Goal: Task Accomplishment & Management: Complete application form

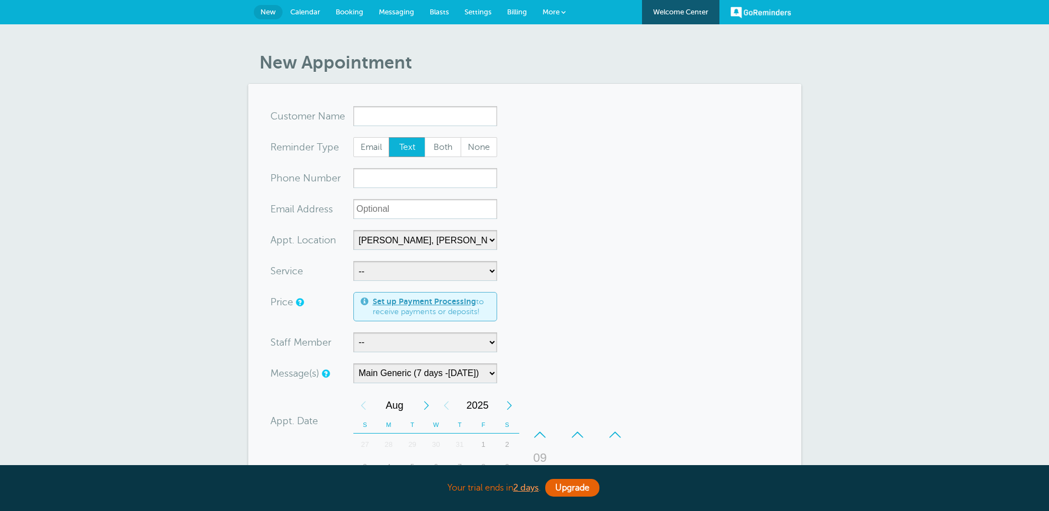
select select "24510"
select select "158209"
drag, startPoint x: 306, startPoint y: 10, endPoint x: 589, endPoint y: 43, distance: 284.9
click at [306, 10] on span "Calendar" at bounding box center [305, 12] width 30 height 8
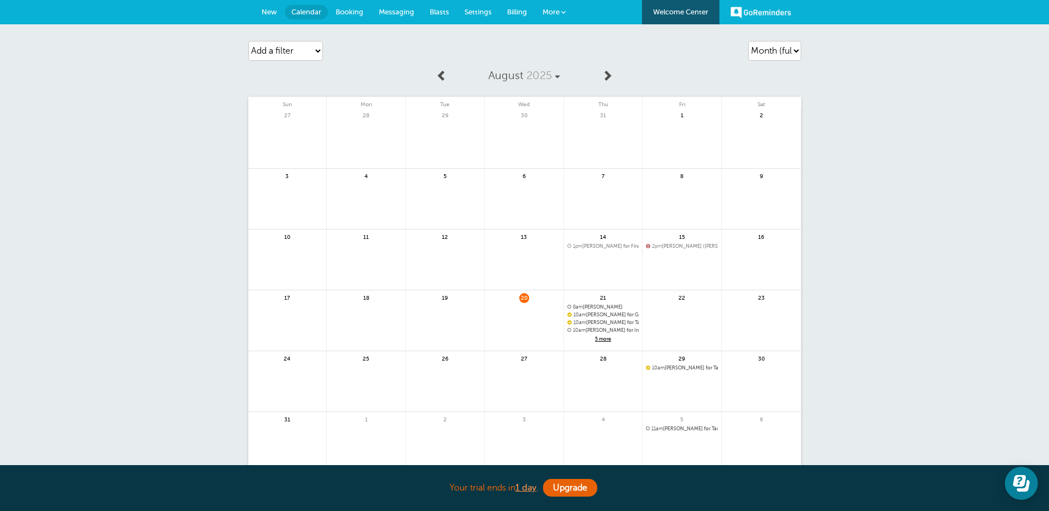
click at [311, 12] on span "Calendar" at bounding box center [306, 12] width 30 height 8
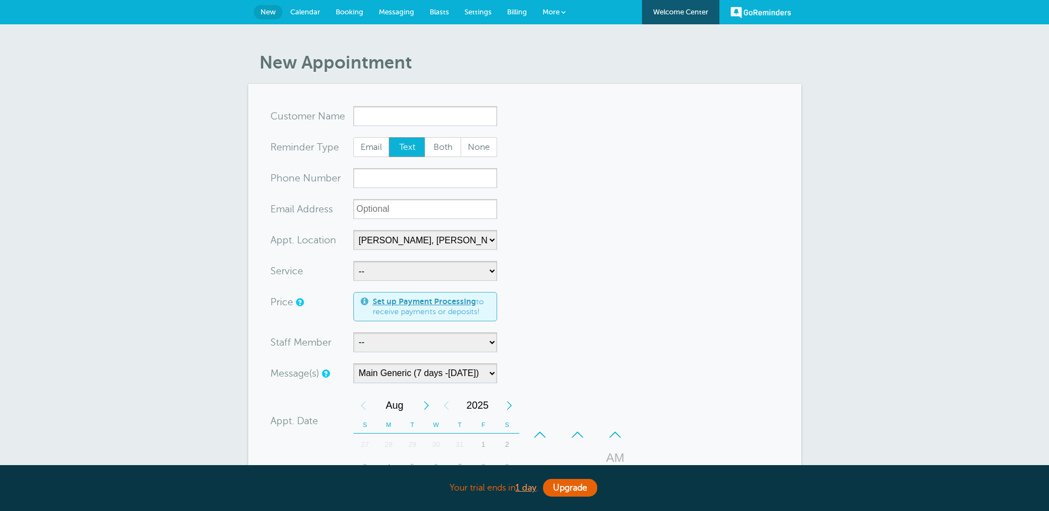
select select "24510"
select select "158209"
select select "24510"
select select "158209"
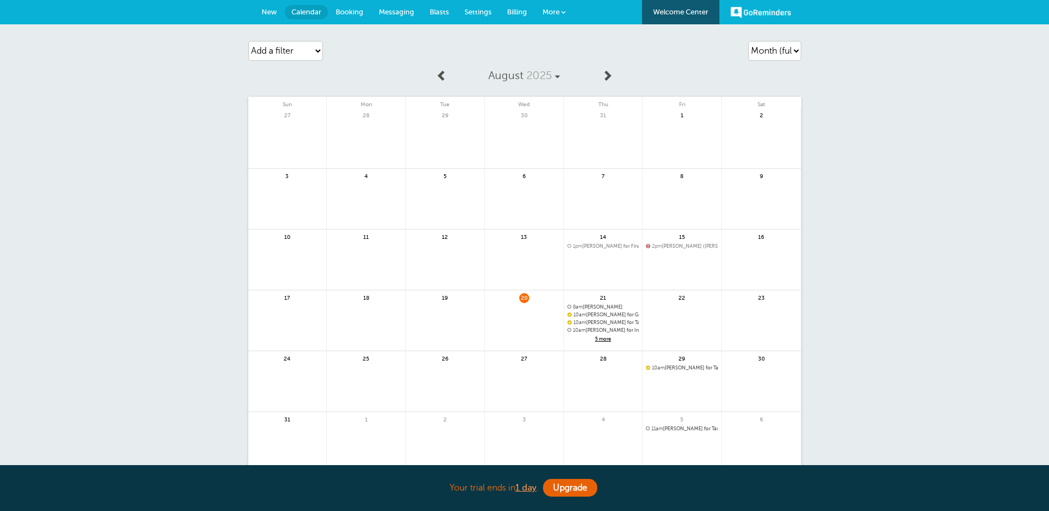
click at [269, 9] on span "New" at bounding box center [268, 12] width 15 height 8
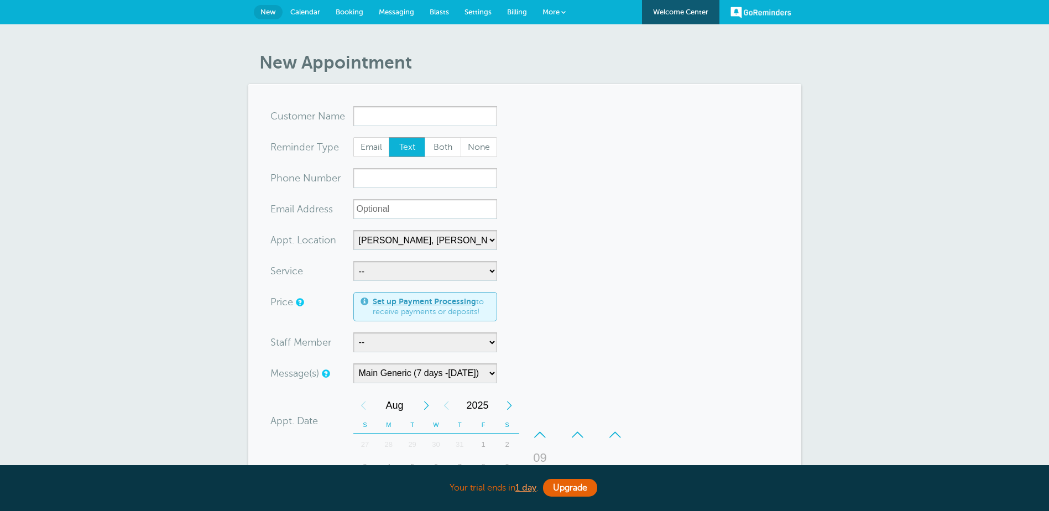
select select "24510"
select select "158209"
